Goal: Information Seeking & Learning: Learn about a topic

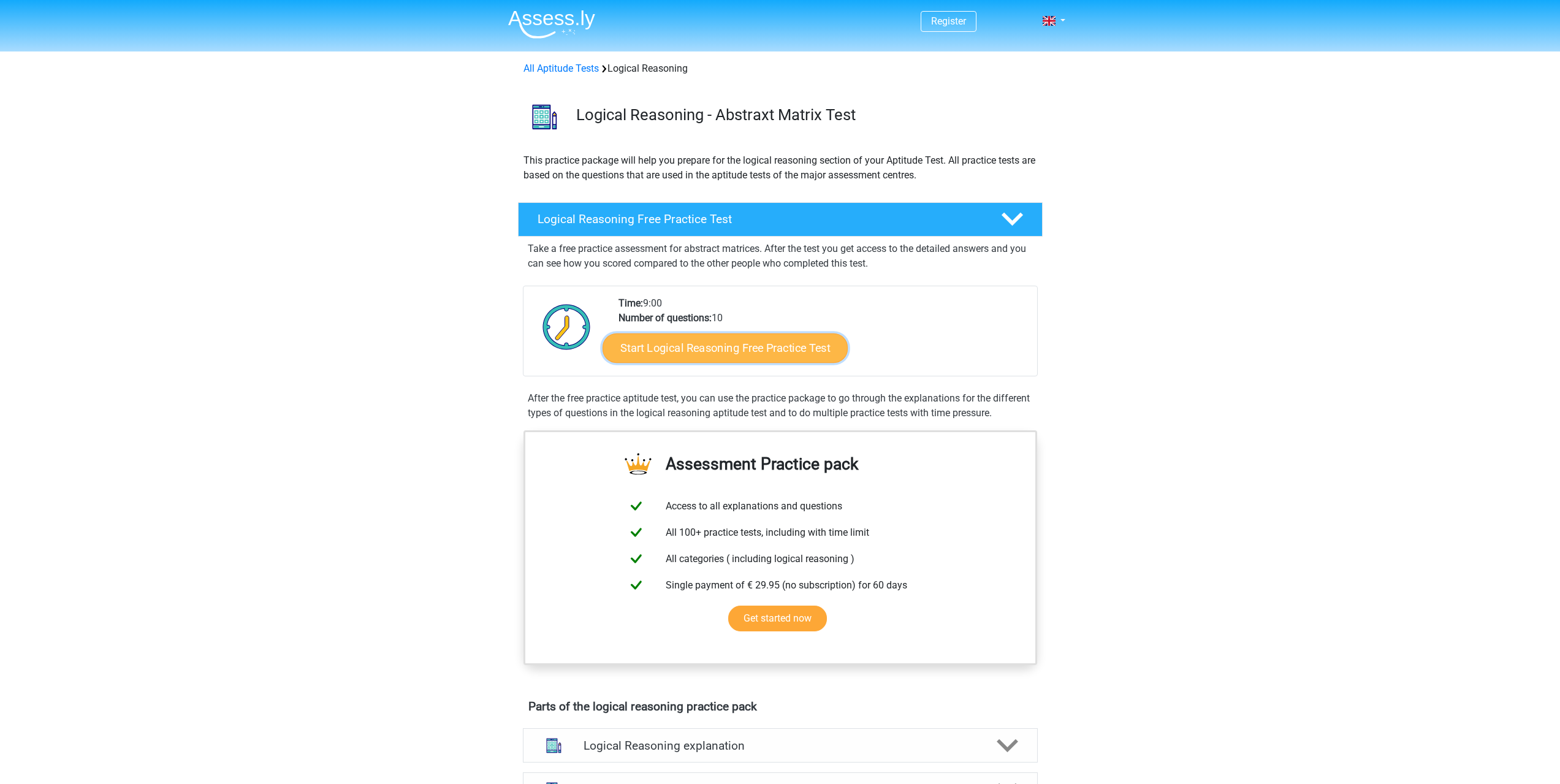
click at [734, 349] on link "Start Logical Reasoning Free Practice Test" at bounding box center [725, 347] width 245 height 30
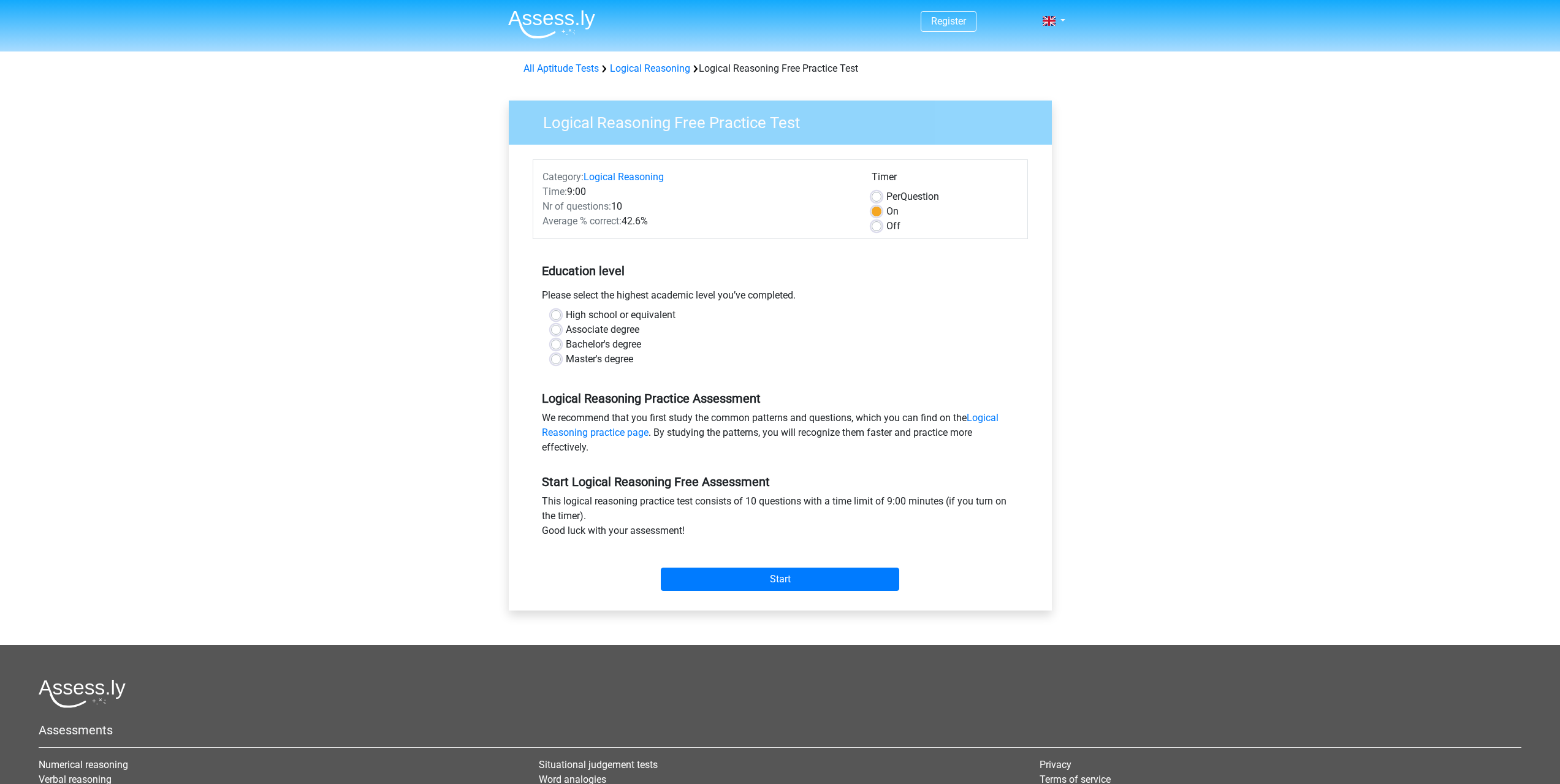
click at [593, 345] on label "Bachelor's degree" at bounding box center [604, 345] width 76 height 15
click at [561, 345] on input "Bachelor's degree" at bounding box center [556, 343] width 10 height 12
radio input "true"
click at [778, 580] on input "Start" at bounding box center [779, 579] width 239 height 23
